Goal: Task Accomplishment & Management: Use online tool/utility

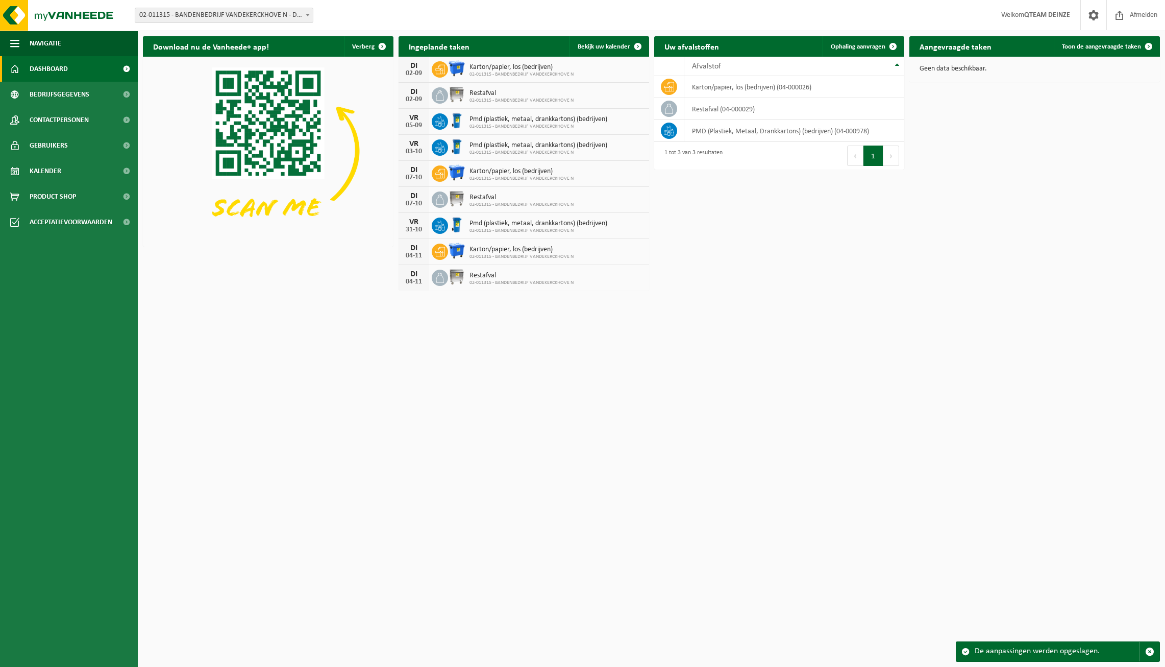
click at [738, 221] on div "Download nu de Vanheede+ app! Verberg Ingeplande taken Bekijk uw kalender DI 02…" at bounding box center [651, 163] width 1022 height 264
click at [745, 217] on div "Download nu de Vanheede+ app! Verberg Ingeplande taken Bekijk uw kalender DI 02…" at bounding box center [651, 163] width 1022 height 264
click at [737, 224] on div "Download nu de Vanheede+ app! Verberg Ingeplande taken Bekijk uw kalender DI 02…" at bounding box center [651, 163] width 1022 height 264
click at [735, 222] on div "Download nu de Vanheede+ app! Verberg Ingeplande taken Bekijk uw kalender DI 02…" at bounding box center [651, 163] width 1022 height 264
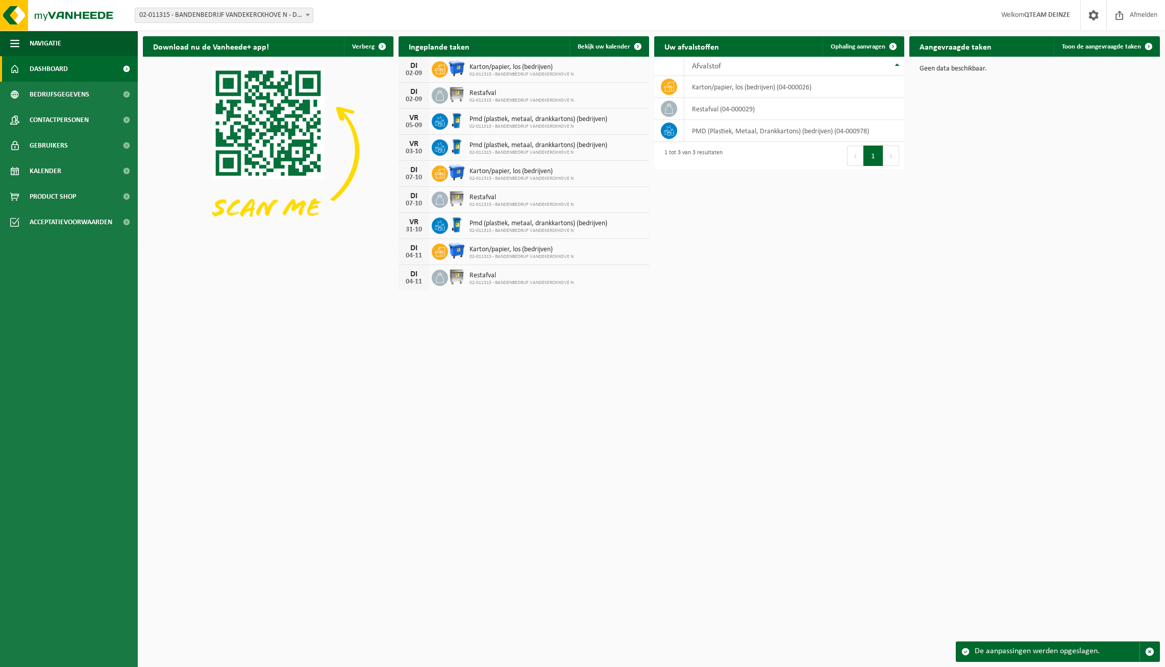
click at [494, 99] on span "02-011315 - BANDENBEDRIJF VANDEKERCKHOVE N" at bounding box center [522, 100] width 104 height 6
click at [465, 94] on div "Restafval 02-011315 - BANDENBEDRIJF VANDEKERCKHOVE N" at bounding box center [518, 96] width 109 height 16
click at [455, 94] on img at bounding box center [456, 94] width 17 height 17
click at [450, 94] on img at bounding box center [456, 94] width 17 height 17
click at [446, 94] on span at bounding box center [440, 95] width 16 height 16
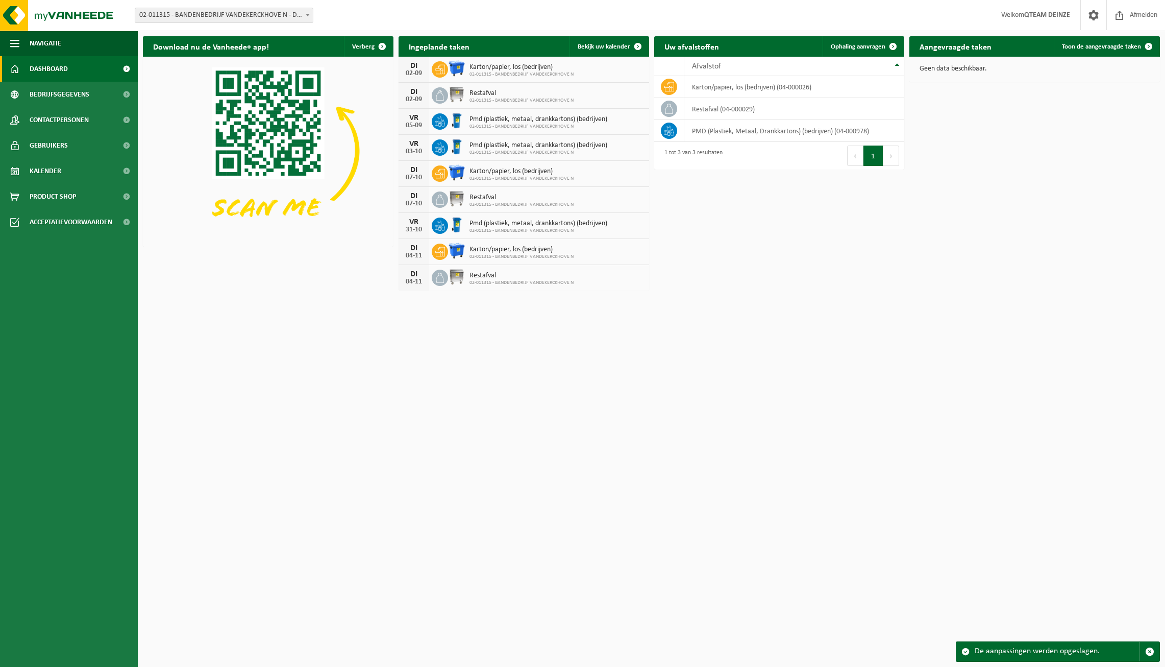
click at [441, 94] on icon at bounding box center [440, 95] width 10 height 10
click at [410, 99] on div "02-09" at bounding box center [414, 99] width 20 height 7
click at [551, 200] on span "Restafval" at bounding box center [522, 197] width 104 height 8
click at [489, 95] on span "Restafval" at bounding box center [522, 93] width 104 height 8
click at [928, 165] on div "Download nu de Vanheede+ app! Verberg Ingeplande taken Bekijk uw kalender DI 02…" at bounding box center [651, 163] width 1022 height 264
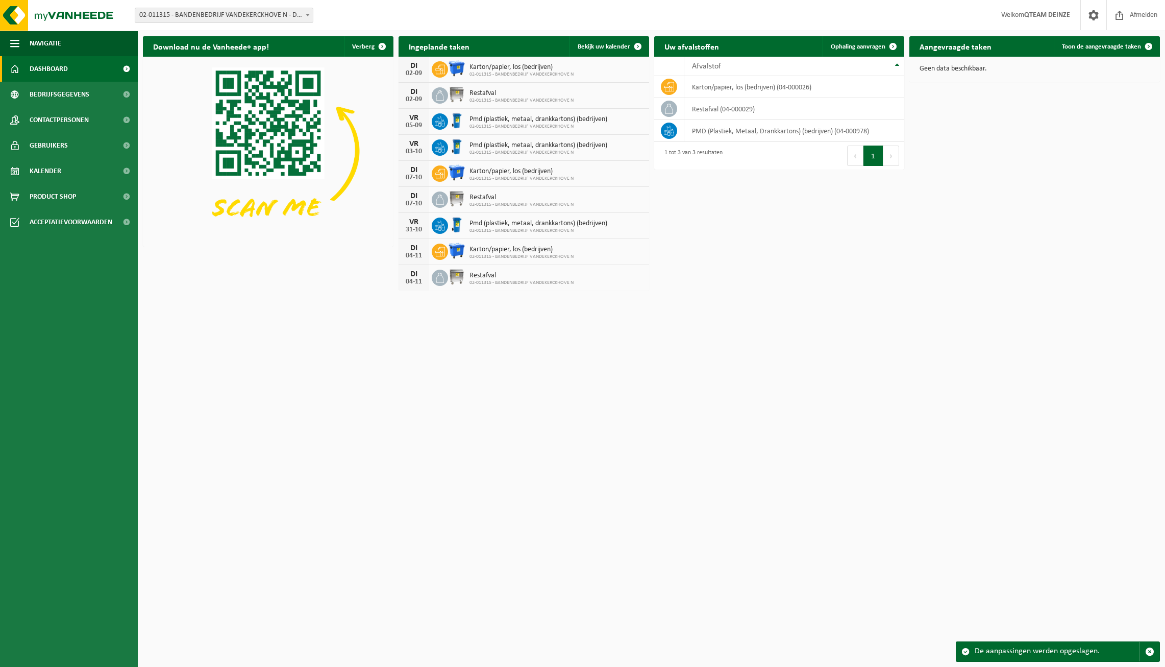
click at [1013, 173] on div "Download nu de Vanheede+ app! Verberg Ingeplande taken Bekijk uw kalender DI 02…" at bounding box center [651, 163] width 1022 height 264
click at [470, 95] on span "Restafval" at bounding box center [522, 93] width 104 height 8
click at [488, 96] on span "Restafval" at bounding box center [522, 93] width 104 height 8
click at [442, 101] on span at bounding box center [440, 95] width 16 height 16
click at [442, 99] on icon at bounding box center [440, 95] width 10 height 10
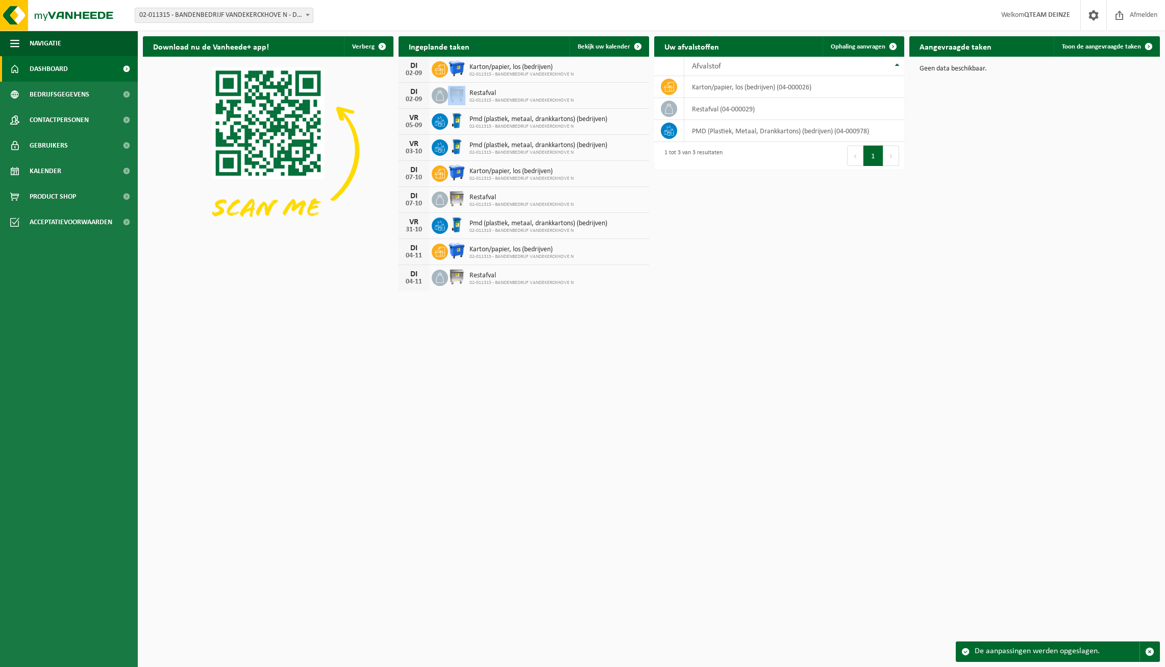
click at [443, 99] on icon at bounding box center [440, 95] width 10 height 10
drag, startPoint x: 443, startPoint y: 99, endPoint x: 463, endPoint y: 91, distance: 22.1
click at [463, 91] on img at bounding box center [456, 94] width 17 height 17
drag, startPoint x: 463, startPoint y: 91, endPoint x: 505, endPoint y: 90, distance: 41.4
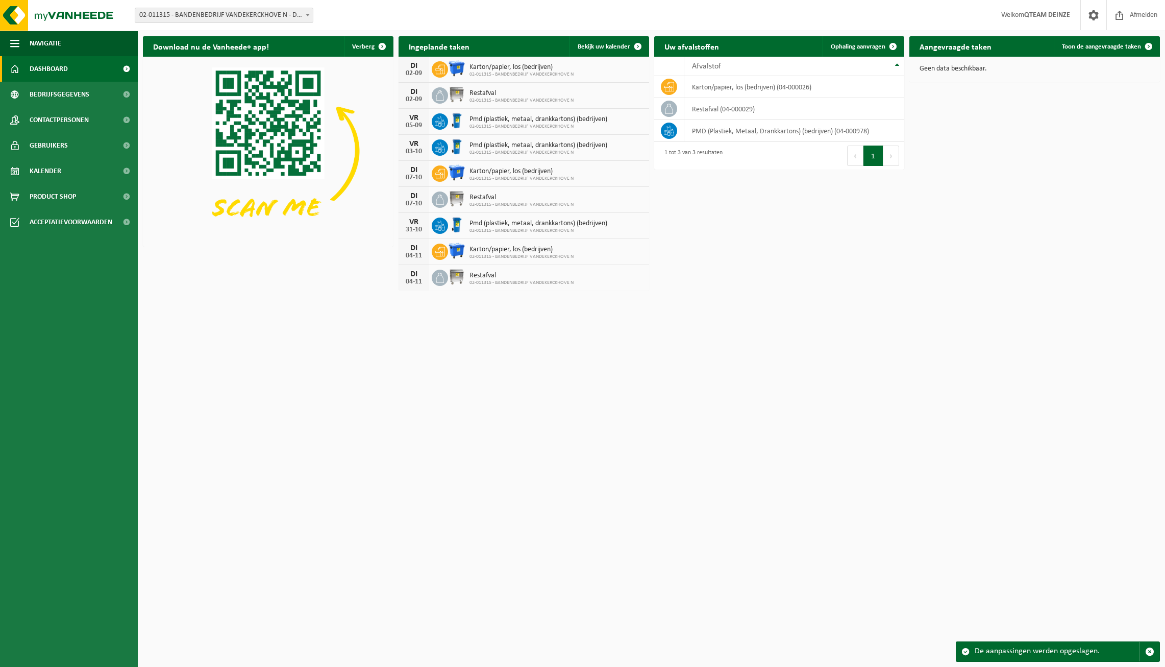
click at [505, 90] on span "Restafval" at bounding box center [522, 93] width 104 height 8
click at [123, 68] on span at bounding box center [126, 69] width 23 height 26
click at [122, 68] on span at bounding box center [126, 69] width 23 height 26
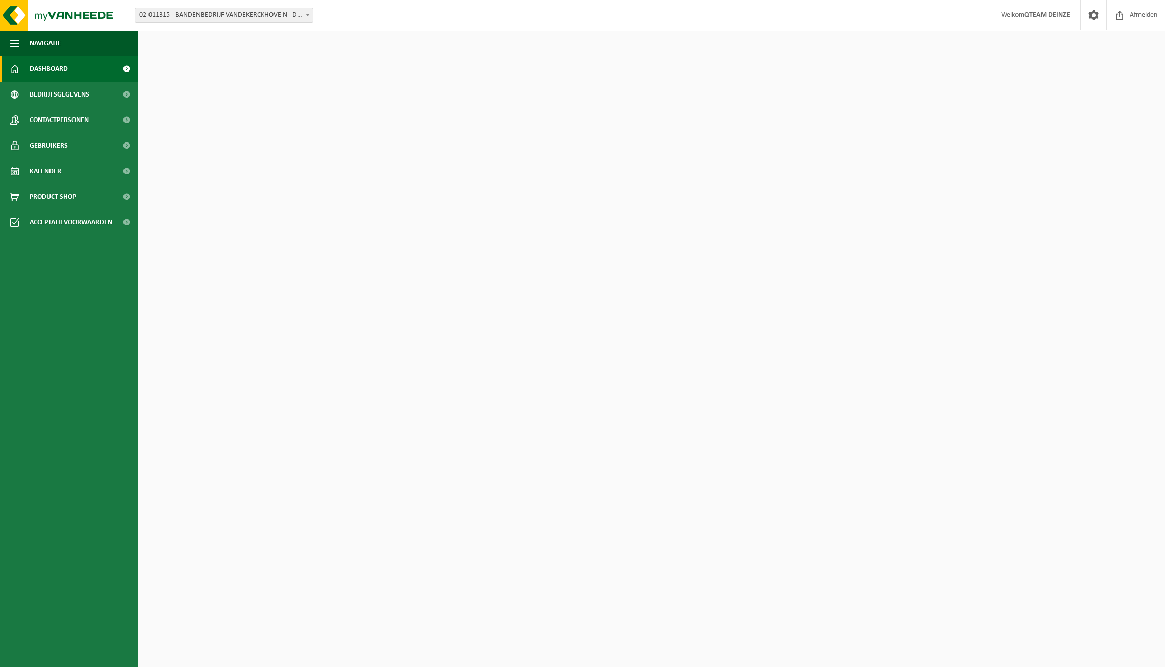
click at [123, 71] on span at bounding box center [126, 69] width 23 height 26
click at [123, 89] on span at bounding box center [126, 95] width 23 height 26
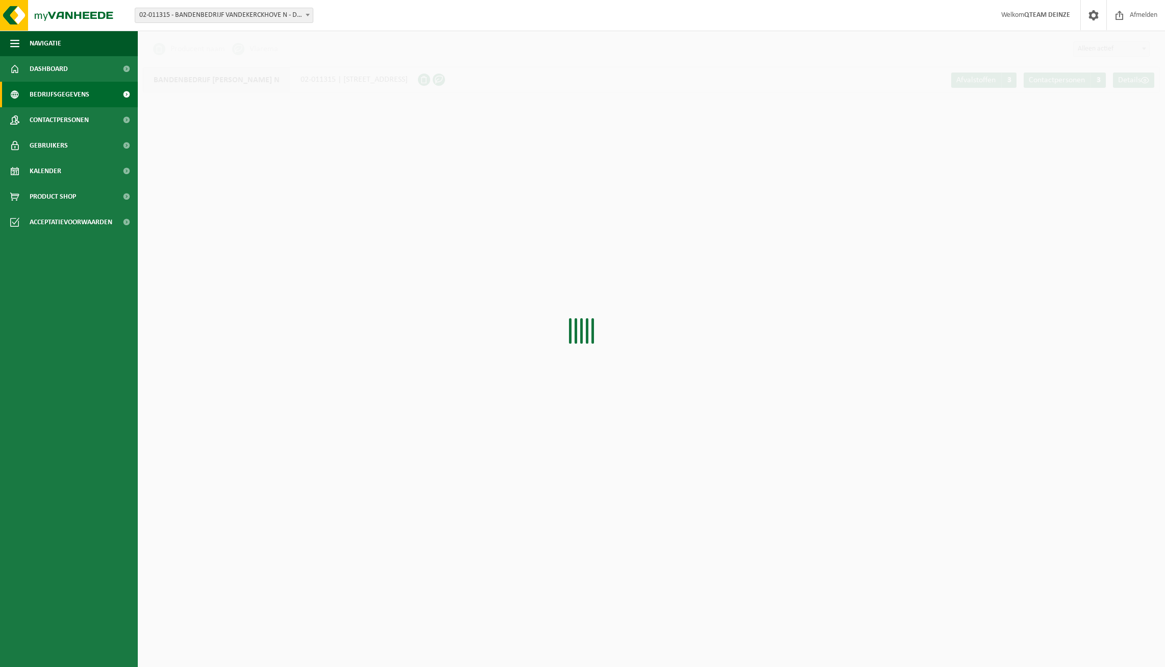
click at [123, 89] on span at bounding box center [126, 95] width 23 height 26
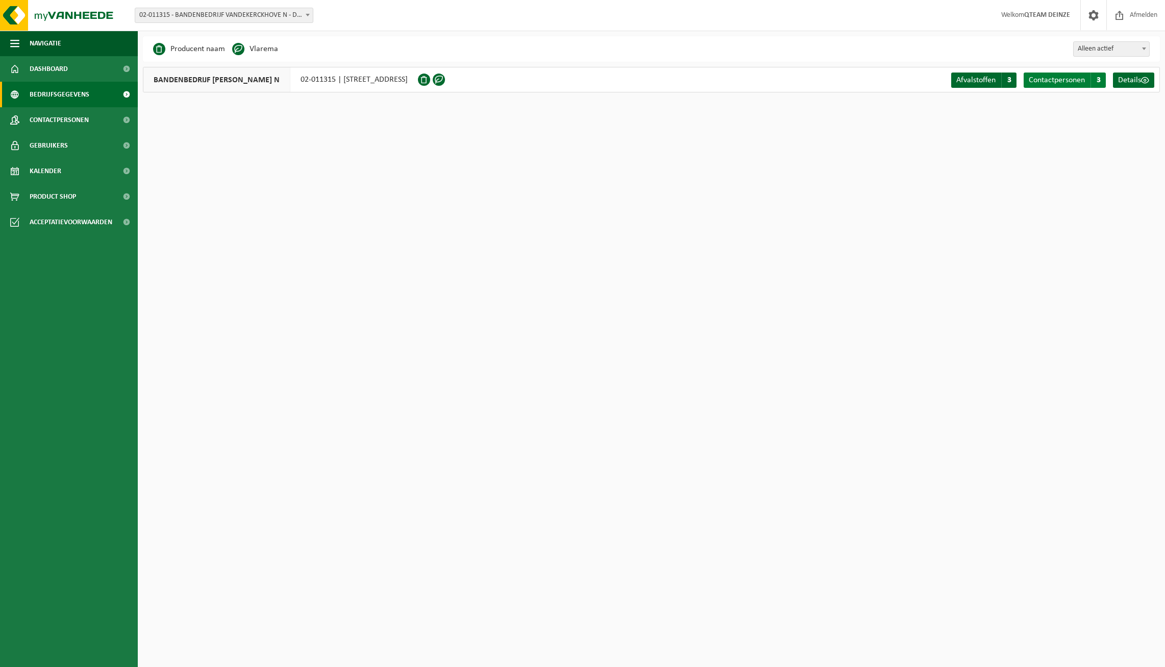
click at [1062, 83] on span "Contactpersonen" at bounding box center [1057, 80] width 56 height 8
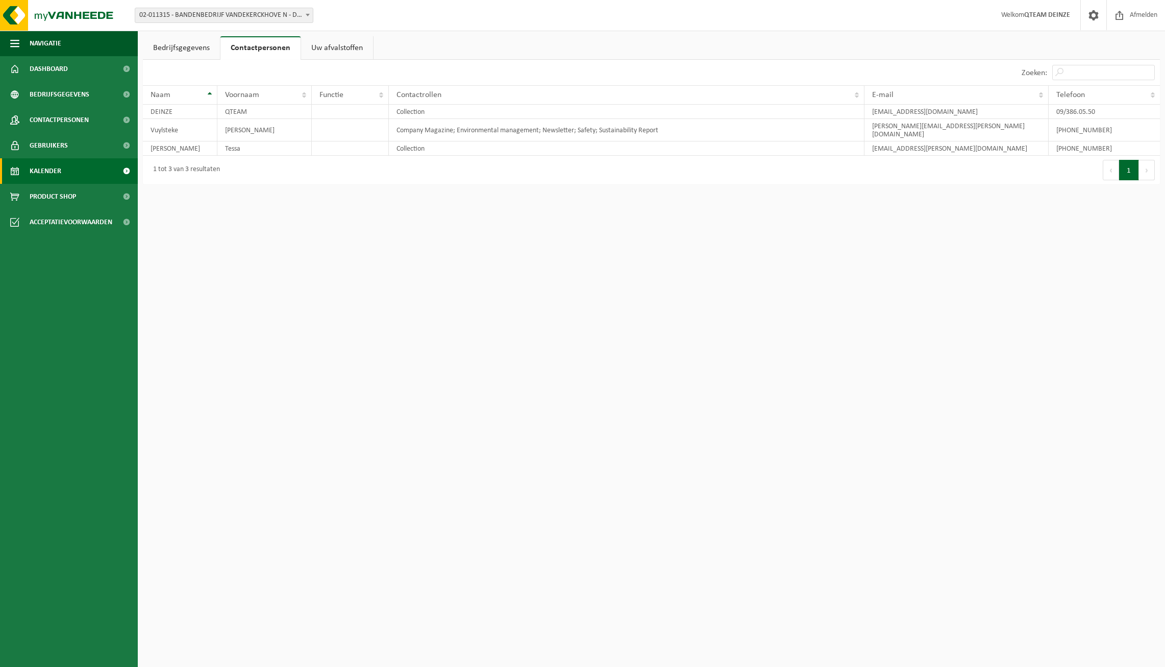
click at [61, 164] on span "Kalender" at bounding box center [46, 171] width 32 height 26
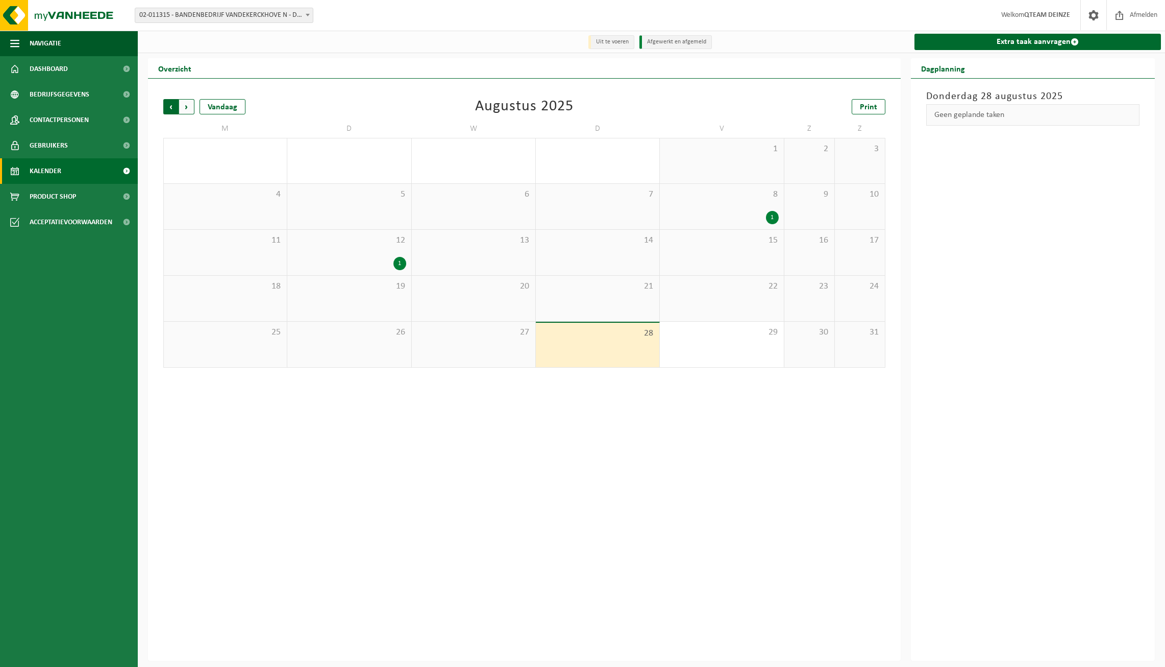
click at [186, 111] on span "Volgende" at bounding box center [186, 106] width 15 height 15
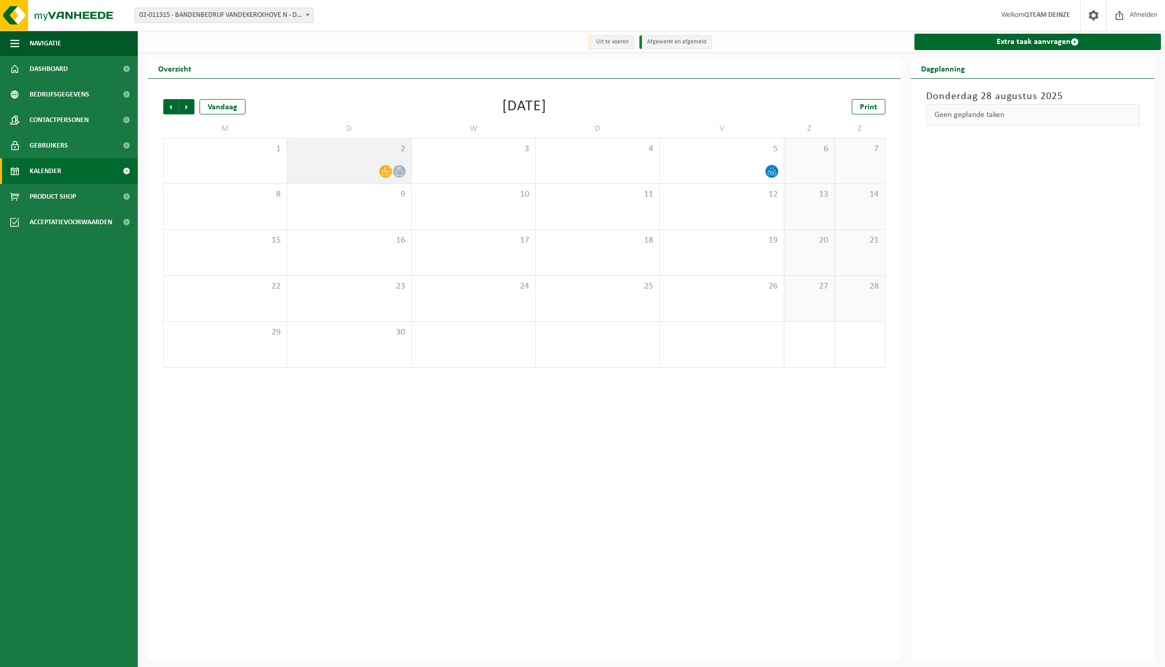
click at [389, 170] on icon at bounding box center [385, 171] width 9 height 9
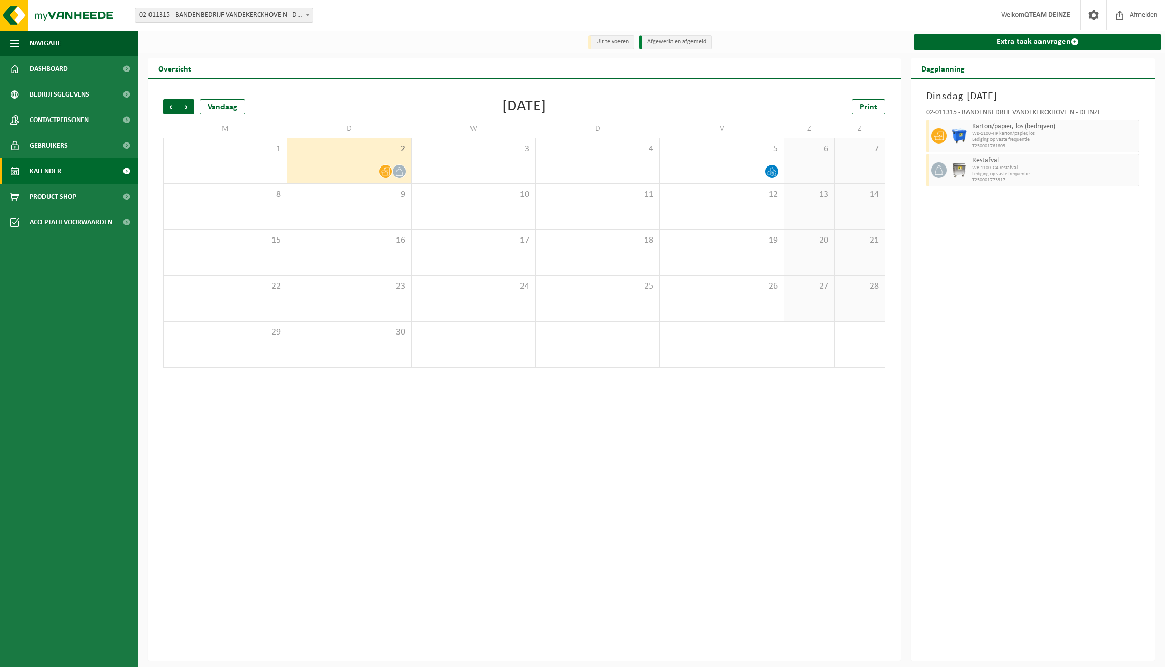
click at [401, 174] on icon at bounding box center [399, 171] width 9 height 9
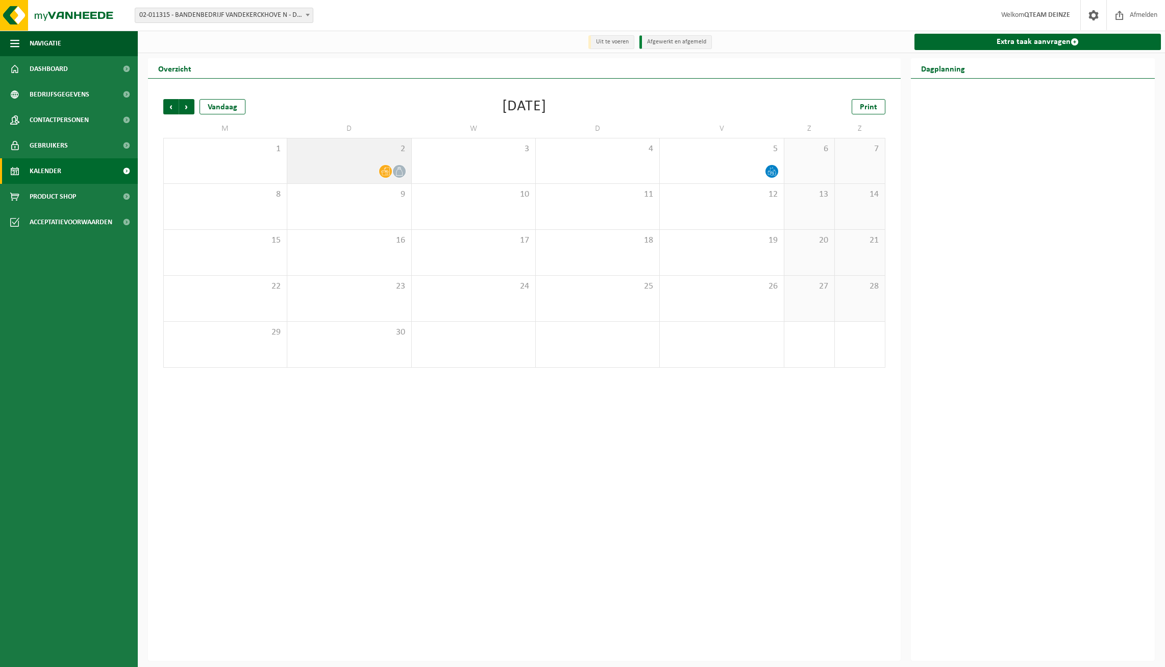
click at [404, 173] on span at bounding box center [399, 171] width 13 height 13
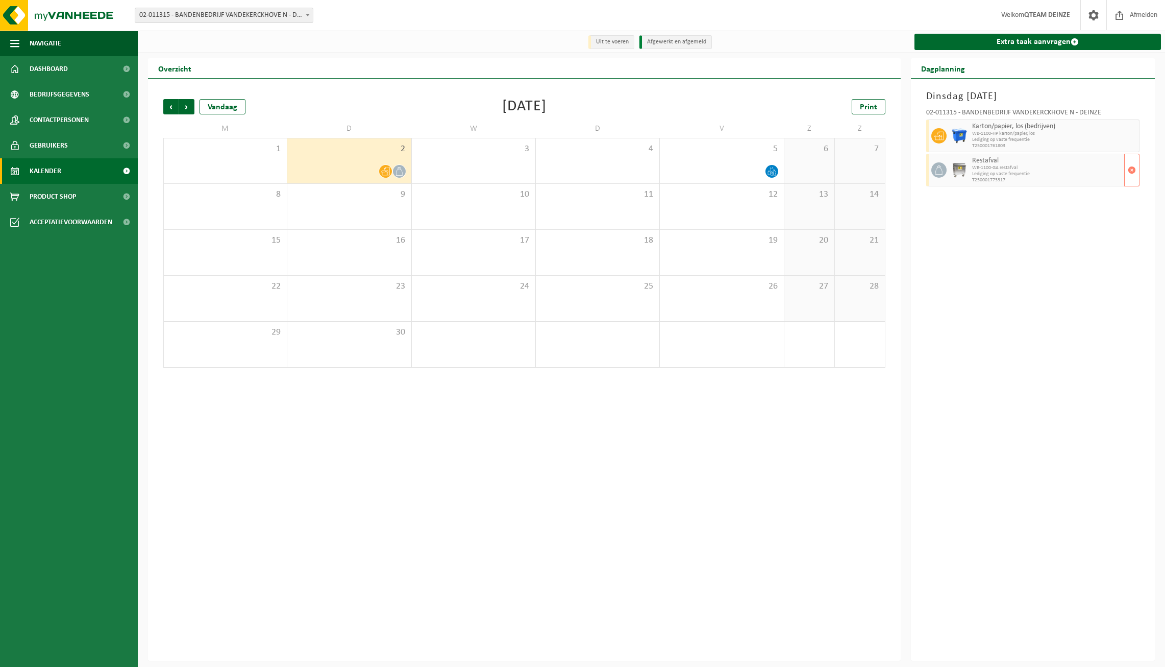
click at [995, 164] on span "Restafval" at bounding box center [1047, 161] width 150 height 8
click at [968, 168] on div at bounding box center [959, 170] width 20 height 33
click at [949, 168] on div at bounding box center [959, 170] width 20 height 33
click at [59, 73] on span "Dashboard" at bounding box center [49, 69] width 38 height 26
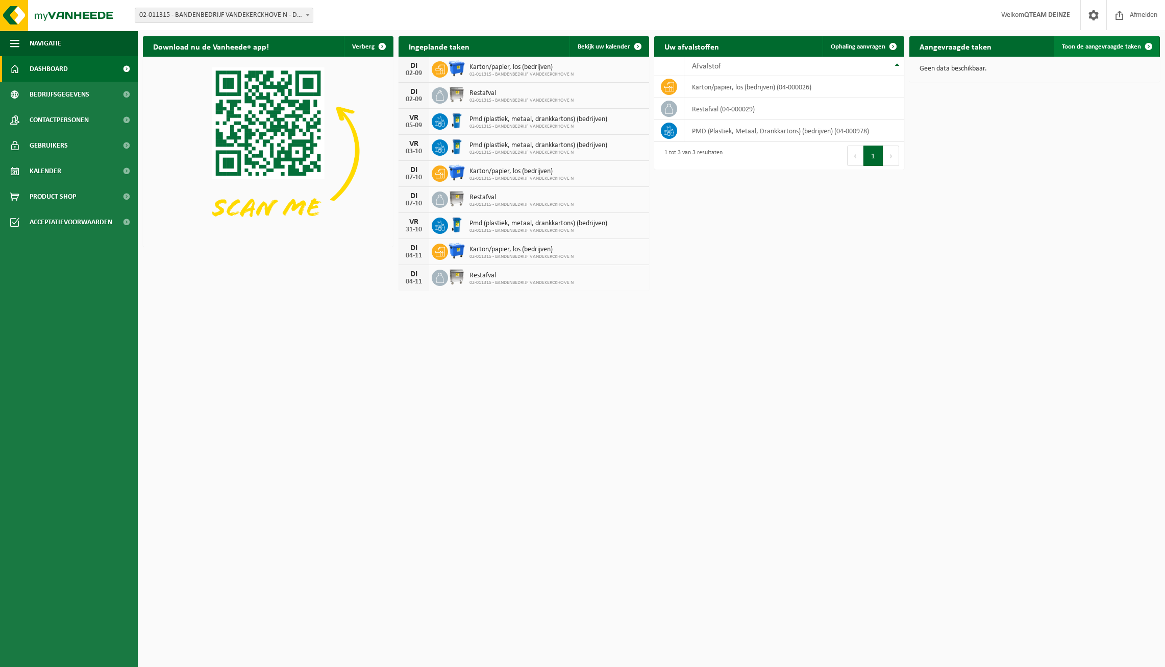
click at [1143, 48] on span at bounding box center [1149, 46] width 20 height 20
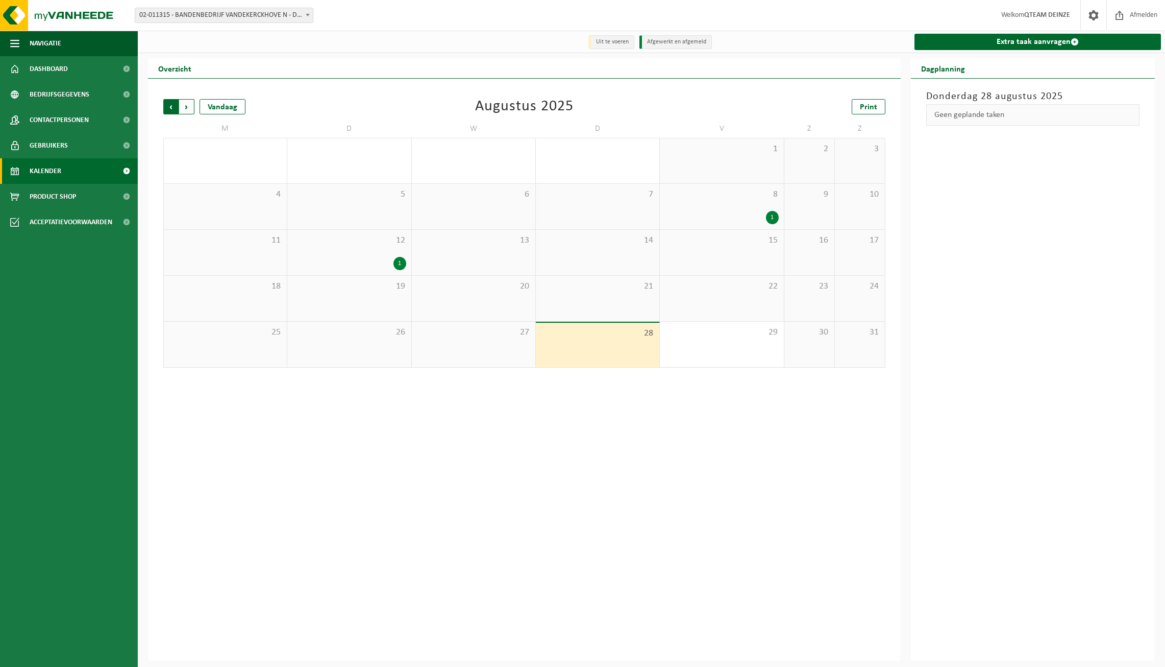
click at [192, 110] on span "Volgende" at bounding box center [186, 106] width 15 height 15
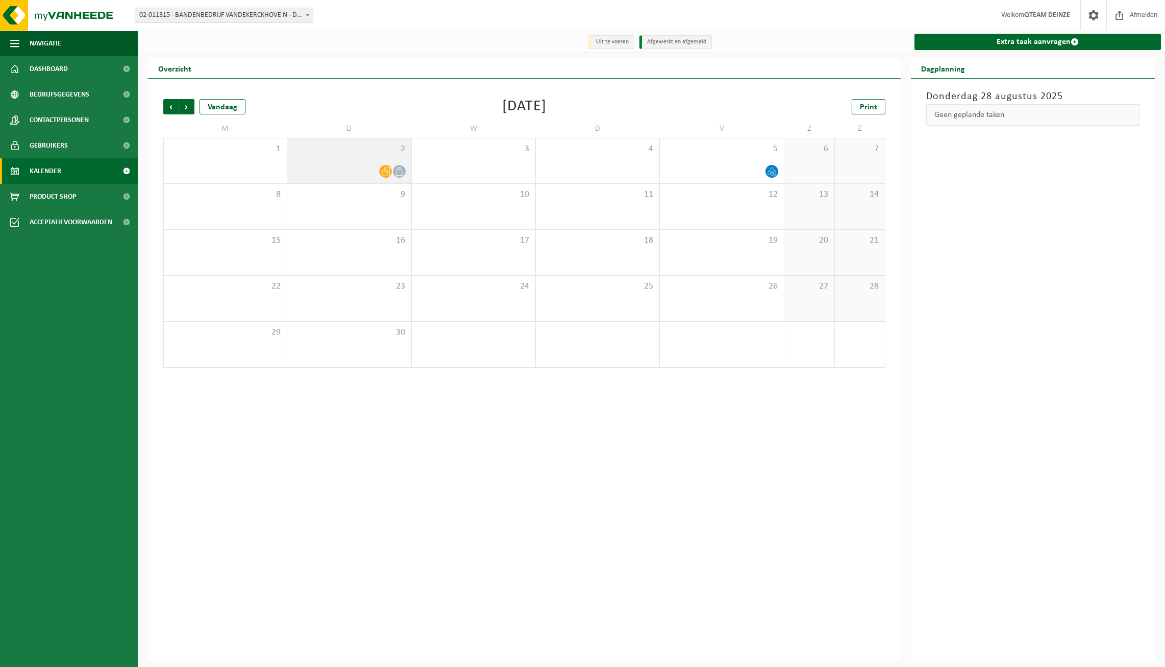
click at [337, 155] on span "2" at bounding box center [348, 148] width 113 height 11
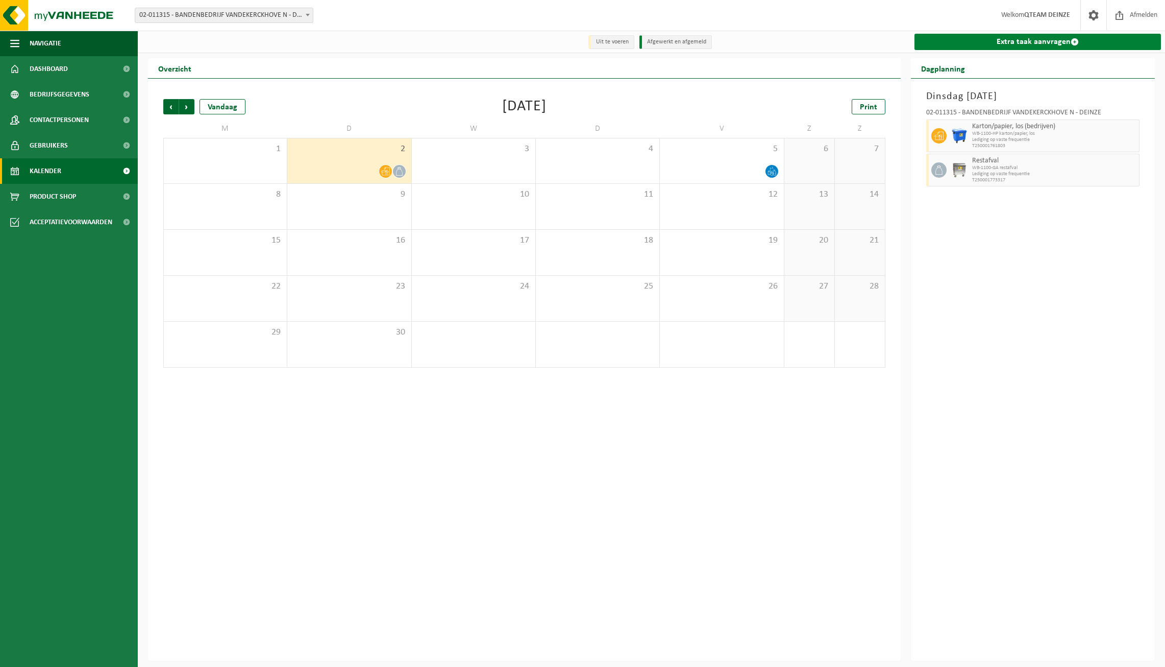
click at [1020, 42] on link "Extra taak aanvragen" at bounding box center [1038, 42] width 247 height 16
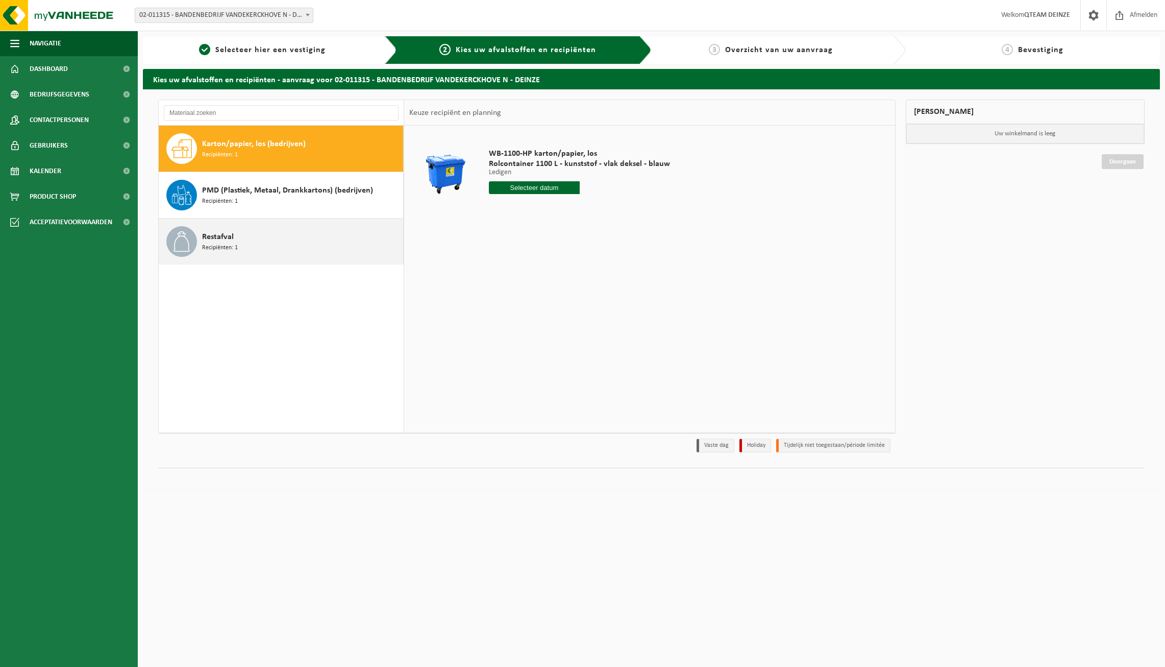
click at [281, 236] on div "Restafval Recipiënten: 1" at bounding box center [301, 241] width 199 height 31
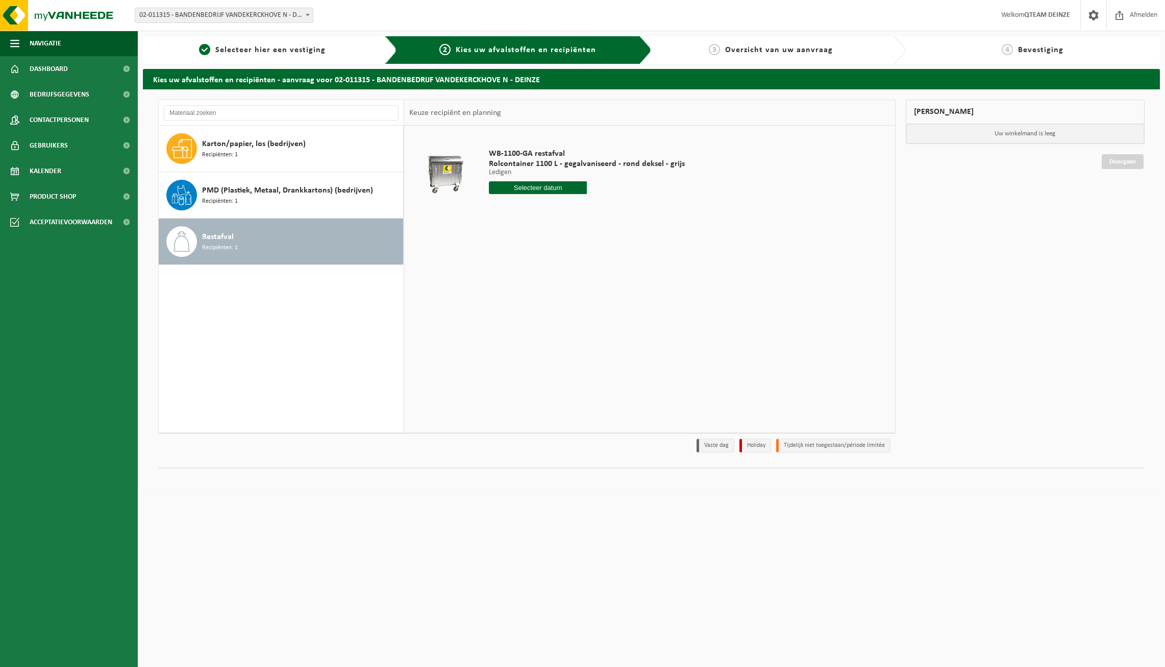
click at [543, 183] on input "text" at bounding box center [538, 187] width 98 height 13
click at [608, 207] on icon at bounding box center [605, 211] width 16 height 16
click at [703, 207] on td "WB-1100-GA restafval Rolcontainer 1100 L - gegalvaniseerd - rond deksel - grijs…" at bounding box center [685, 174] width 409 height 86
click at [58, 73] on span "Dashboard" at bounding box center [49, 69] width 38 height 26
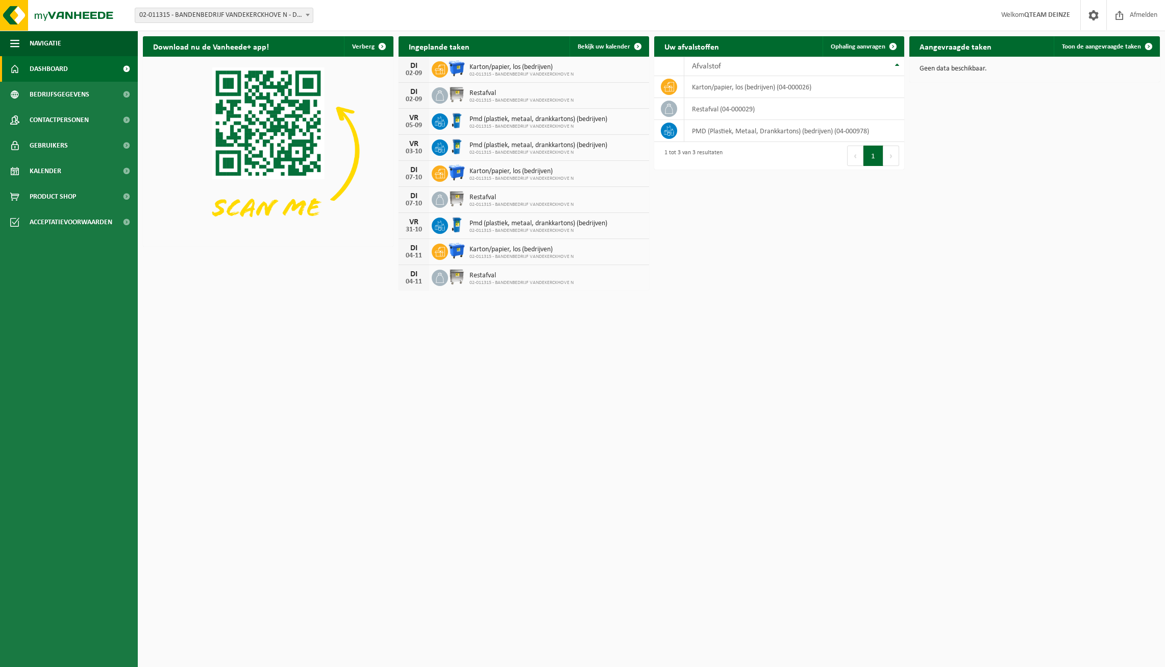
click at [404, 15] on div "Vestiging: 02-011315 - BANDENBEDRIJF VANDEKERCKHOVE N - DEINZE 02-011315 - BAND…" at bounding box center [582, 15] width 1165 height 31
